Goal: Task Accomplishment & Management: Manage account settings

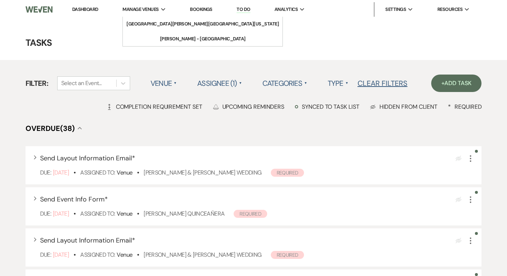
click at [142, 9] on span "Manage Venues" at bounding box center [140, 9] width 36 height 7
click at [84, 11] on link "Dashboard" at bounding box center [85, 9] width 26 height 6
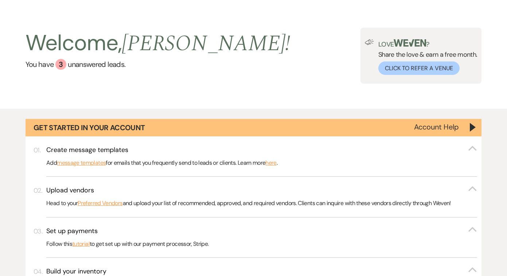
scroll to position [16, 0]
click at [471, 129] on div "Get Started in Your Account" at bounding box center [253, 127] width 456 height 17
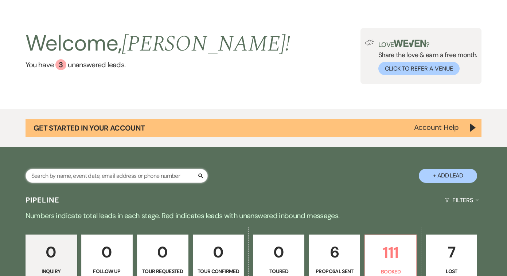
click at [165, 172] on input "text" at bounding box center [116, 176] width 182 height 14
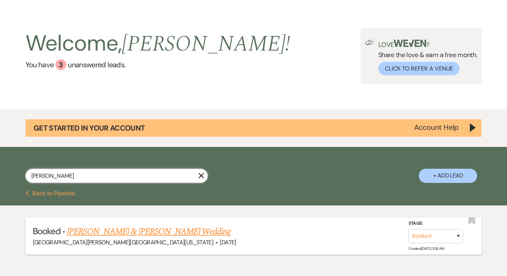
type input "[PERSON_NAME]"
click at [109, 232] on link "[PERSON_NAME] & [PERSON_NAME] Wedding" at bounding box center [148, 231] width 163 height 13
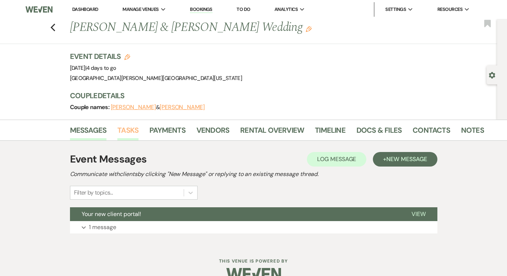
click at [131, 132] on link "Tasks" at bounding box center [127, 133] width 21 height 16
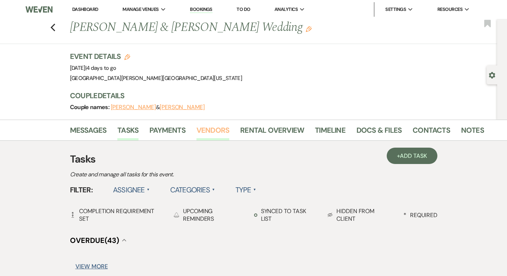
click at [204, 130] on link "Vendors" at bounding box center [212, 133] width 33 height 16
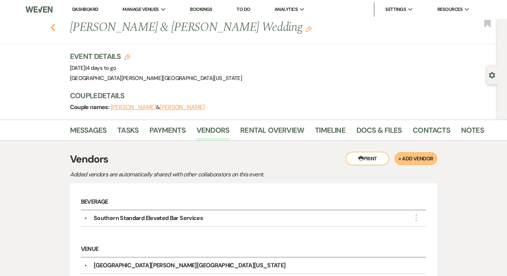
click at [54, 30] on use "button" at bounding box center [52, 28] width 5 height 8
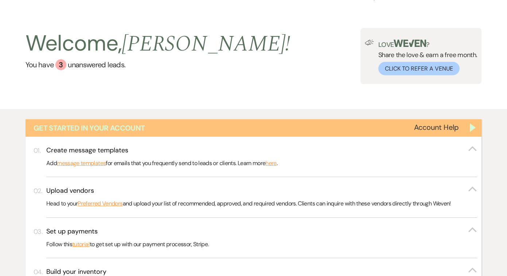
click at [473, 130] on div "Get Started in Your Account" at bounding box center [253, 127] width 456 height 17
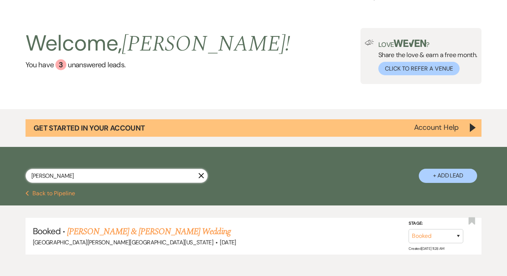
click at [117, 180] on input "[PERSON_NAME]" at bounding box center [116, 176] width 182 height 14
type input "[PERSON_NAME]"
click at [112, 232] on link "[PERSON_NAME] & [PERSON_NAME] Wedding" at bounding box center [148, 231] width 163 height 13
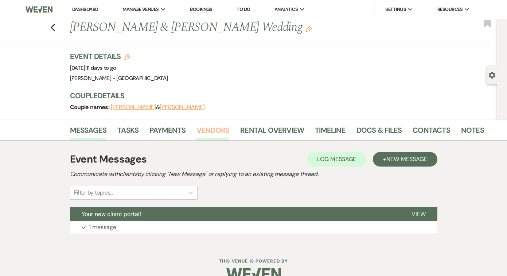
click at [217, 131] on link "Vendors" at bounding box center [212, 133] width 33 height 16
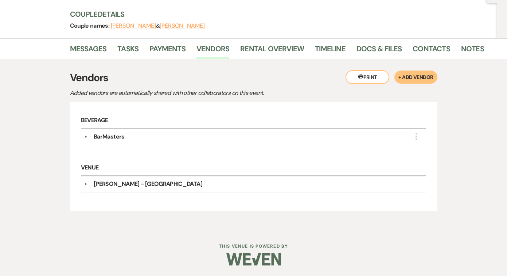
scroll to position [81, 0]
click at [106, 139] on div "BarMasters" at bounding box center [109, 137] width 31 height 9
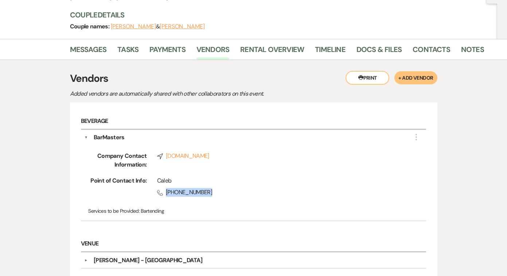
drag, startPoint x: 210, startPoint y: 192, endPoint x: 166, endPoint y: 191, distance: 44.4
click at [166, 191] on span "Phone [PHONE_NUMBER]" at bounding box center [281, 192] width 248 height 9
copy span "[PHONE_NUMBER]"
